Goal: Task Accomplishment & Management: Use online tool/utility

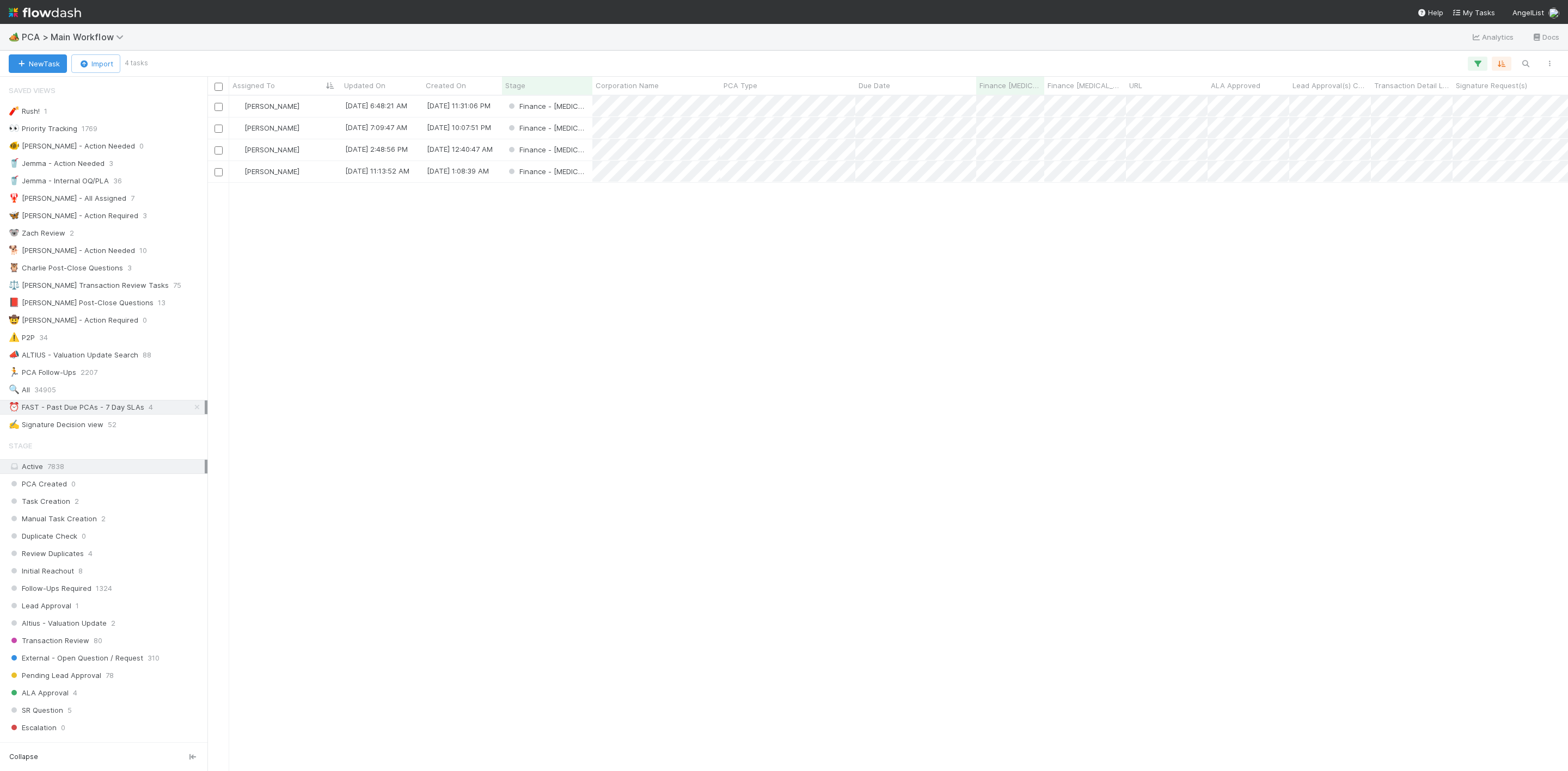
scroll to position [662, 1348]
click at [580, 128] on div "Finance - [MEDICAL_DATA]" at bounding box center [547, 128] width 91 height 21
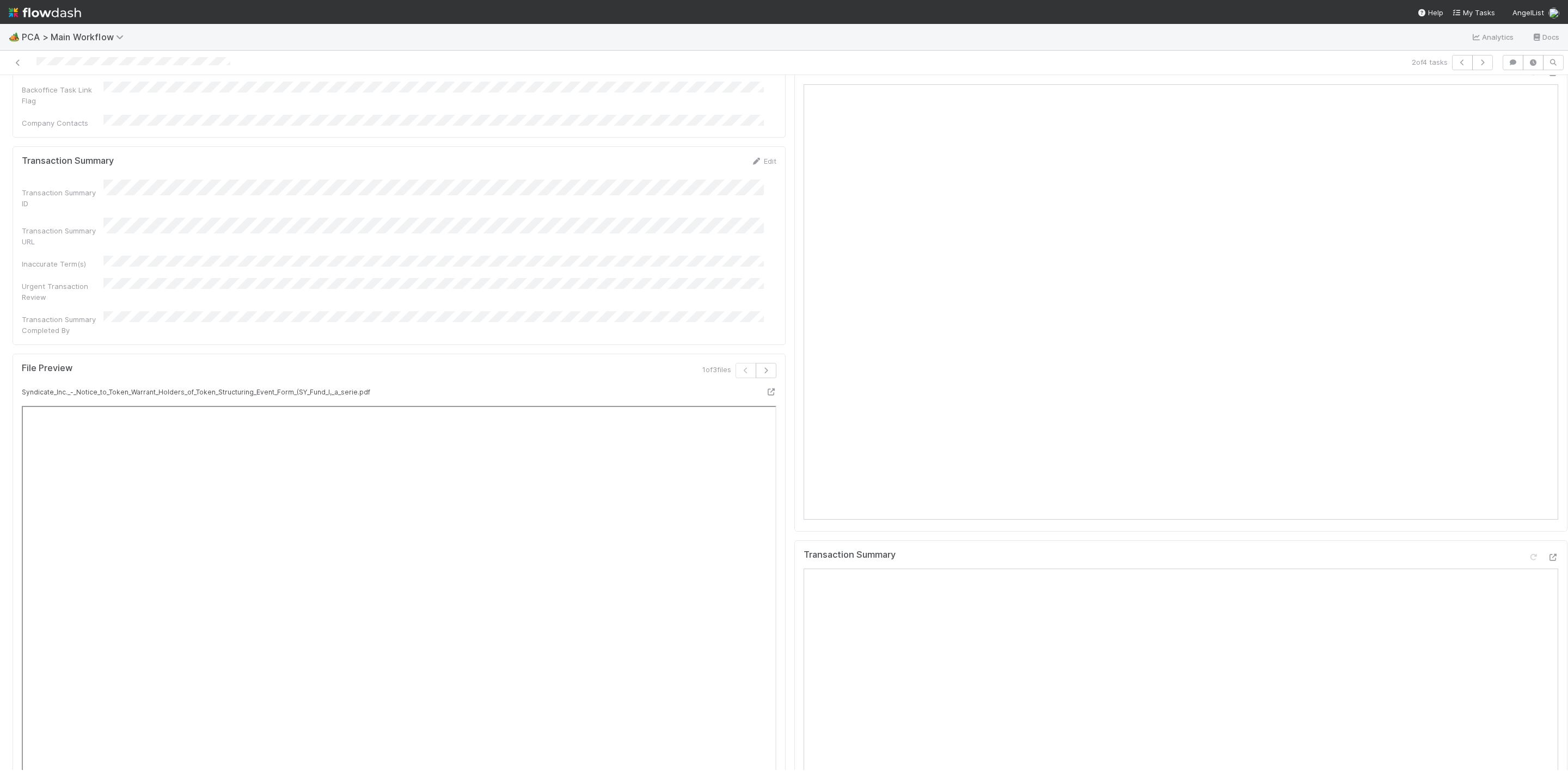
scroll to position [1061, 0]
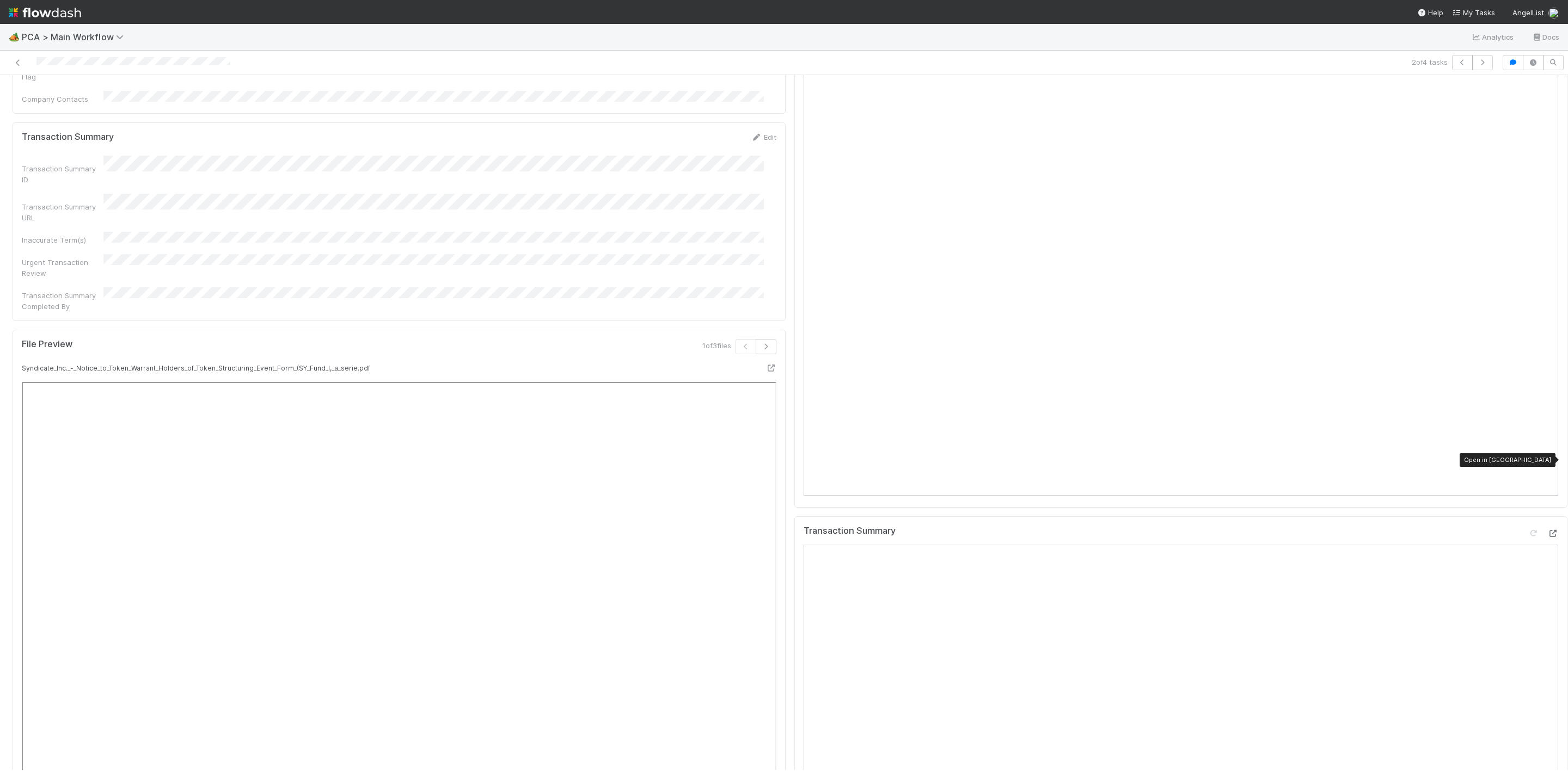
click at [1547, 530] on icon at bounding box center [1552, 533] width 11 height 7
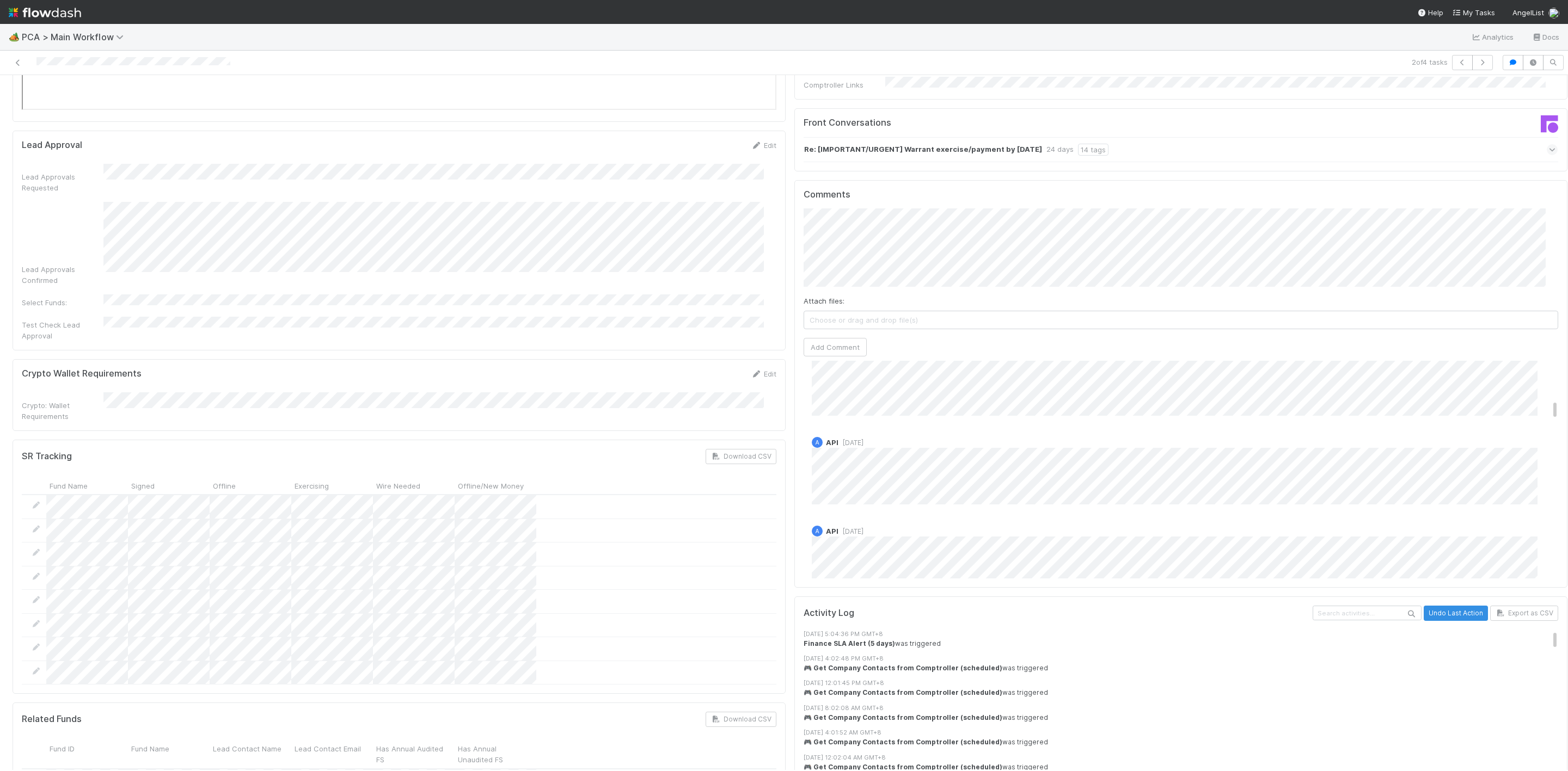
scroll to position [1470, 0]
drag, startPoint x: 1528, startPoint y: 350, endPoint x: 1534, endPoint y: 369, distance: 19.9
drag, startPoint x: 1528, startPoint y: 356, endPoint x: 1531, endPoint y: 371, distance: 15.3
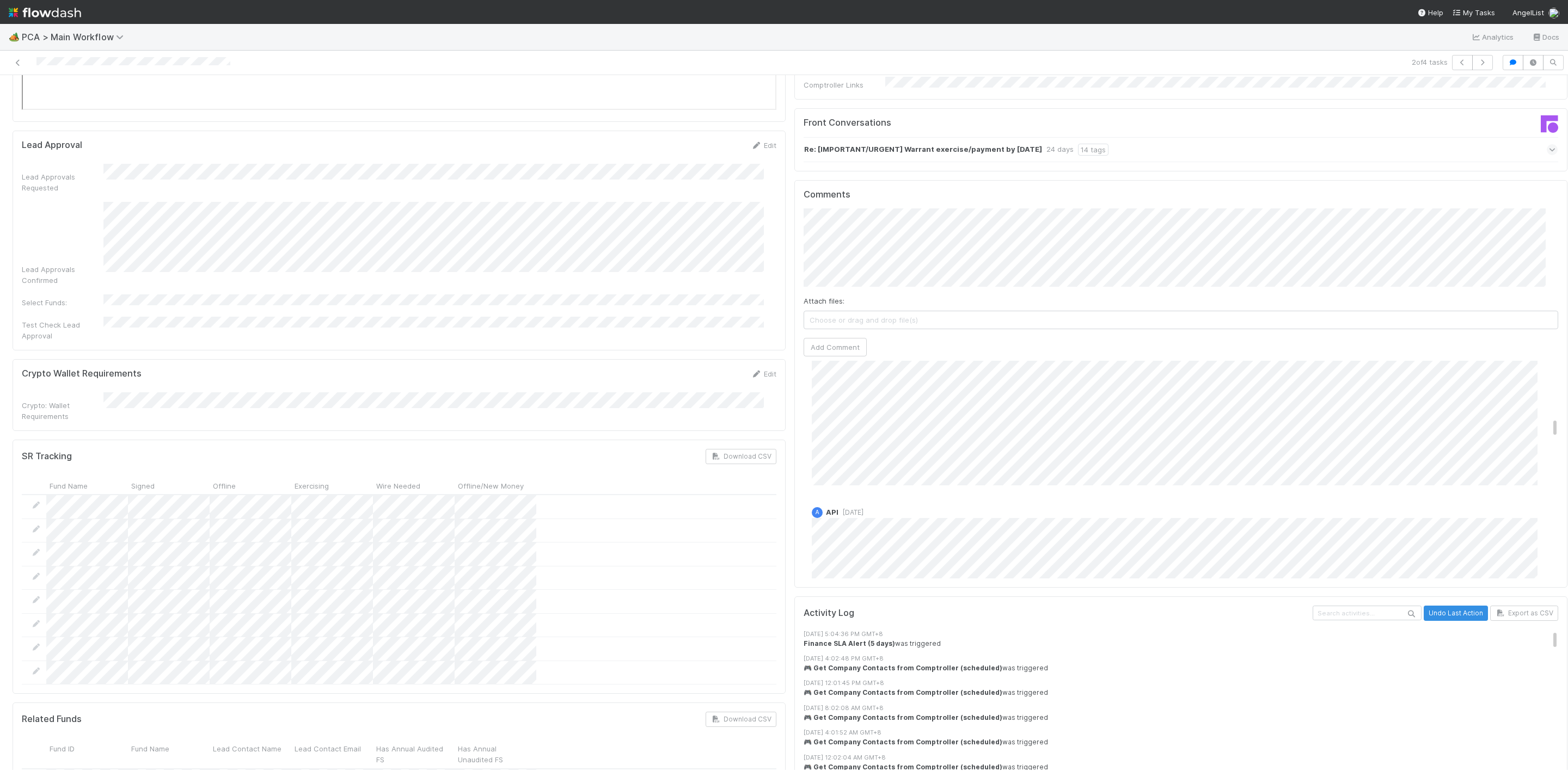
drag, startPoint x: 1530, startPoint y: 355, endPoint x: 1348, endPoint y: 499, distance: 232.1
click at [1535, 513] on div "Comments Attach files: Choose or drag and drop file(s) Add Comment A API [DATE]…" at bounding box center [1181, 384] width 773 height 408
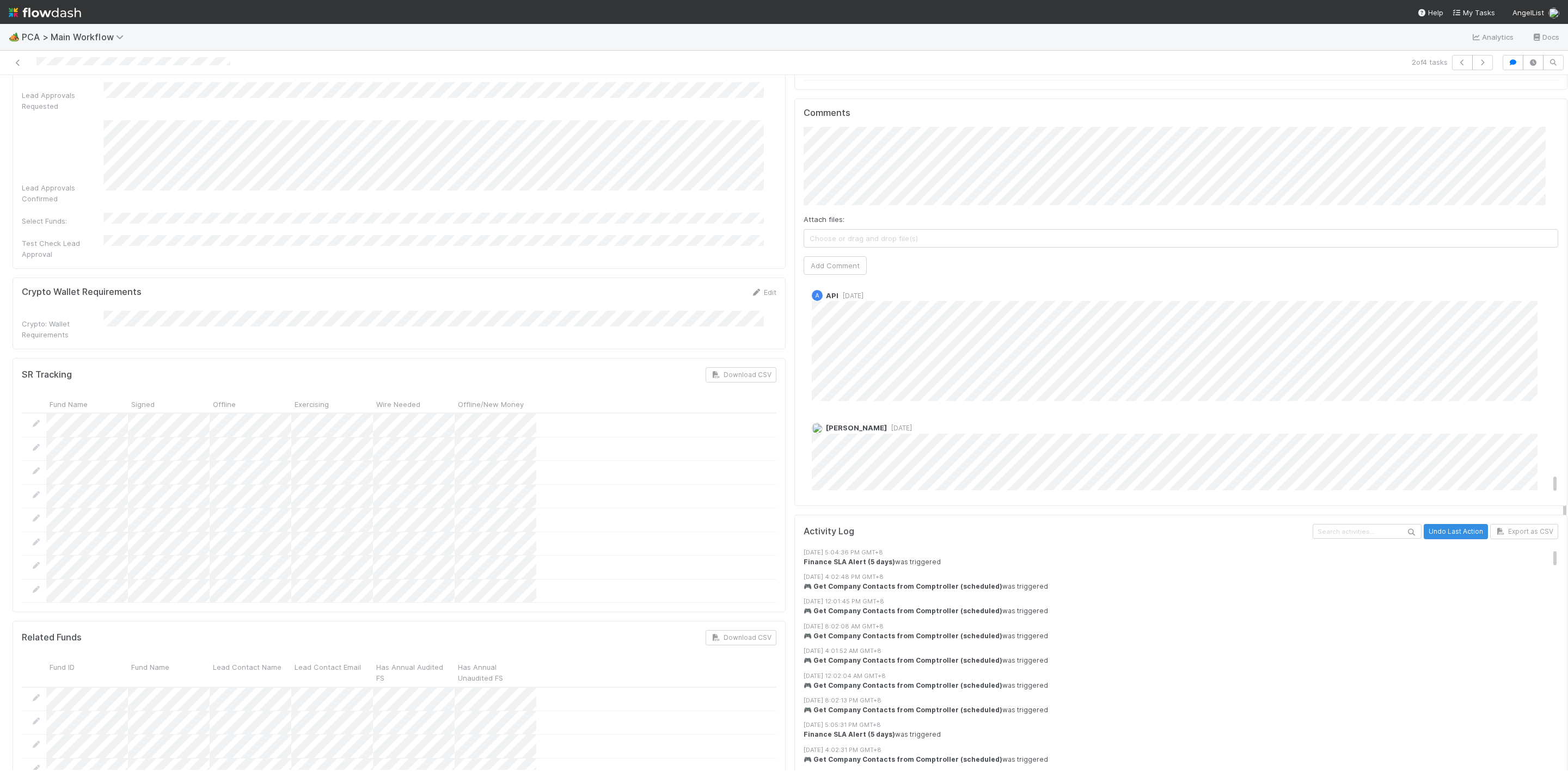
scroll to position [5679, 0]
click at [790, 362] on div "❗️❗️ Approaching Finance [MEDICAL_DATA] Due Date❗️❗️ Review Notes Edit Review N…" at bounding box center [1181, 225] width 782 height 4156
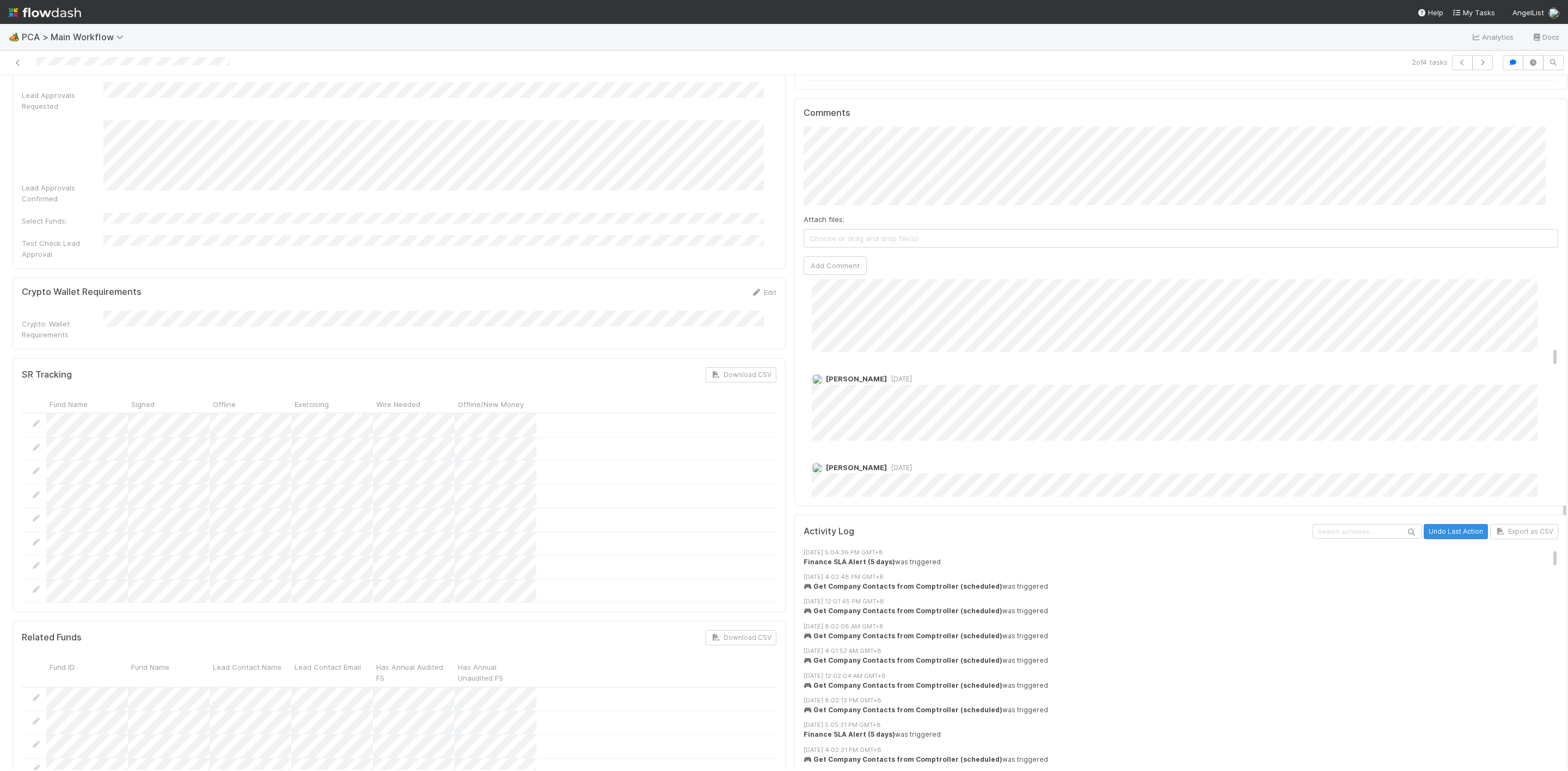
click at [994, 449] on div "A API [DATE]" at bounding box center [1186, 498] width 767 height 98
click at [842, 348] on span "[DATE]" at bounding box center [850, 352] width 25 height 8
click at [838, 348] on span "[DATE]" at bounding box center [850, 352] width 25 height 8
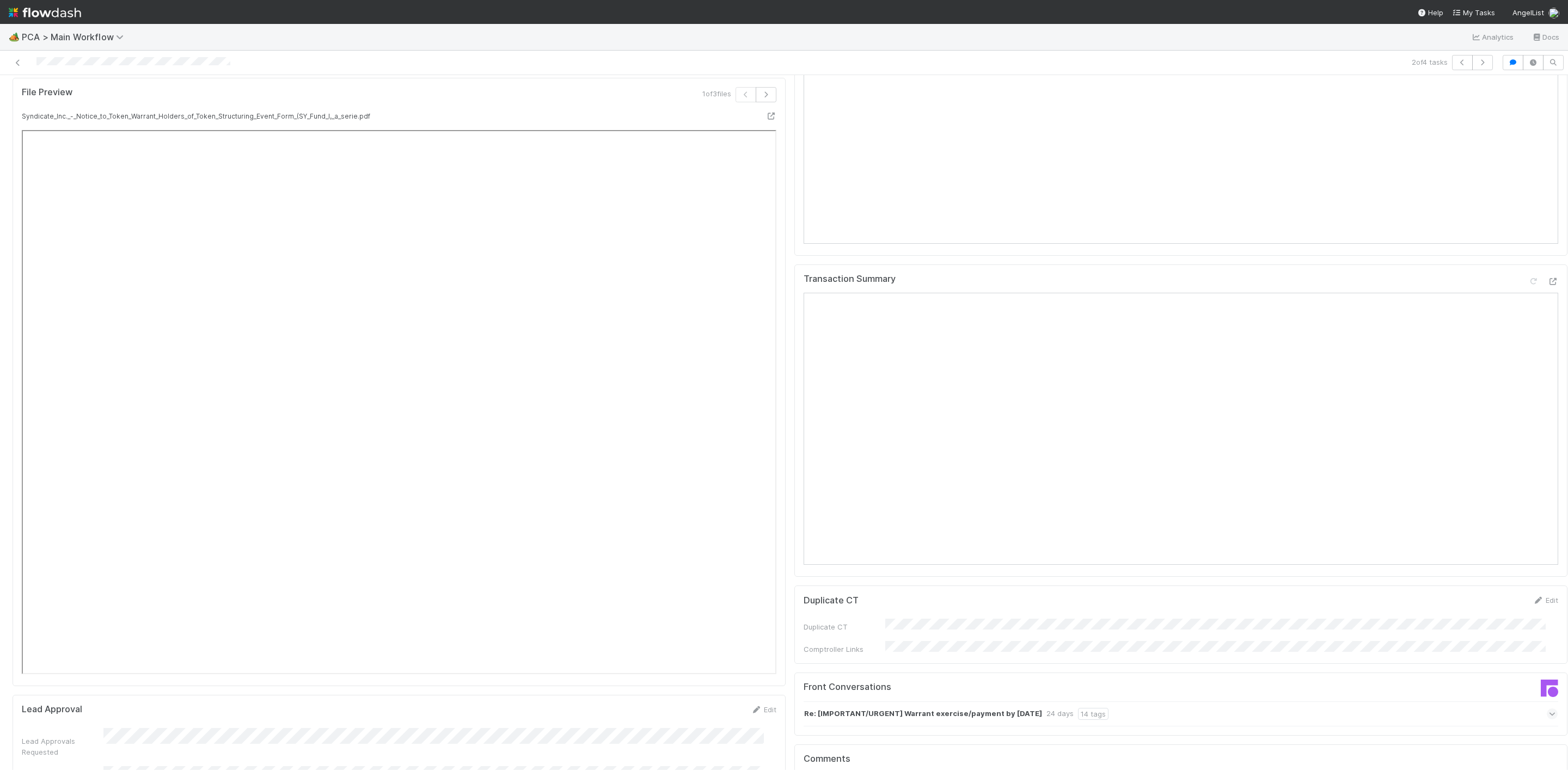
scroll to position [1307, 0]
